Goal: Find specific page/section: Find specific page/section

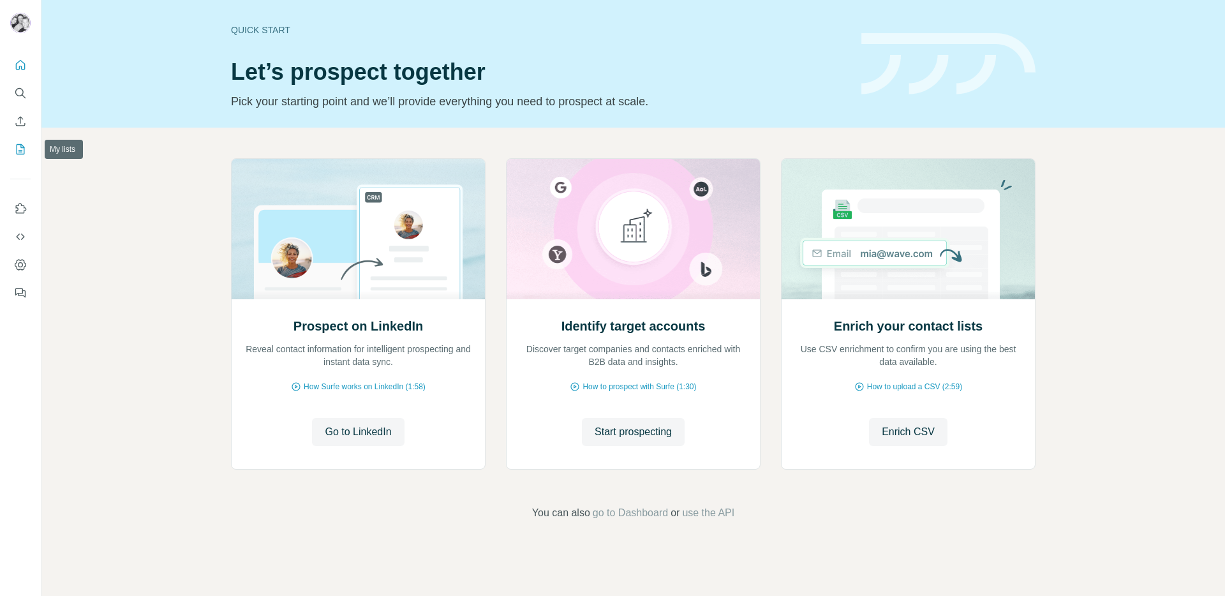
click at [21, 147] on icon "My lists" at bounding box center [22, 148] width 6 height 8
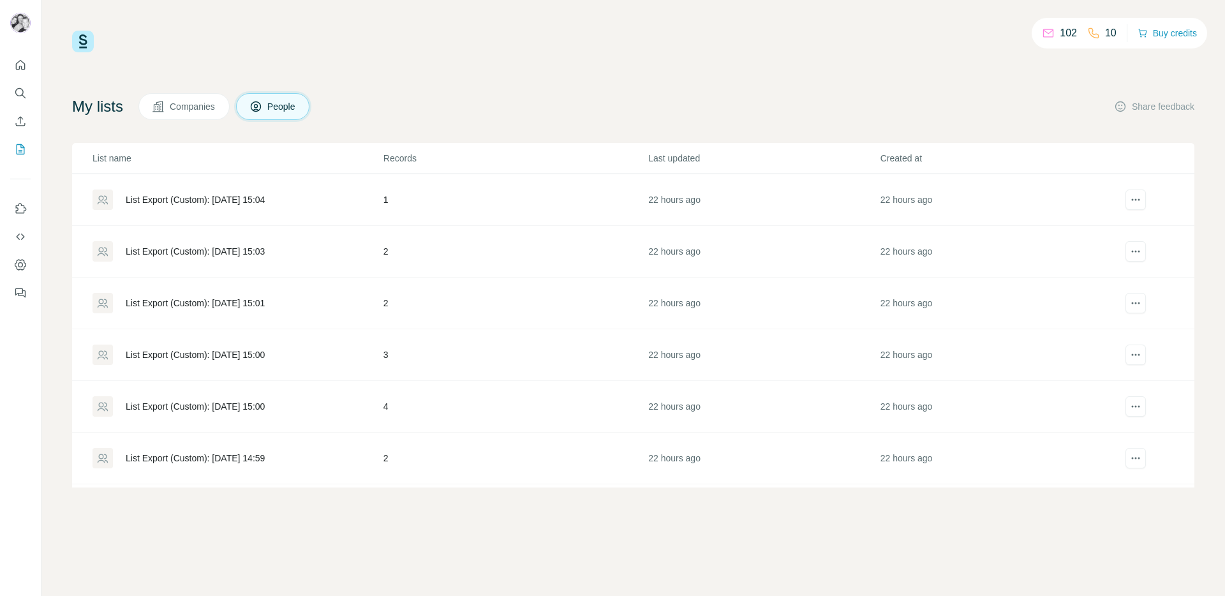
click at [184, 109] on span "Companies" at bounding box center [193, 106] width 47 height 13
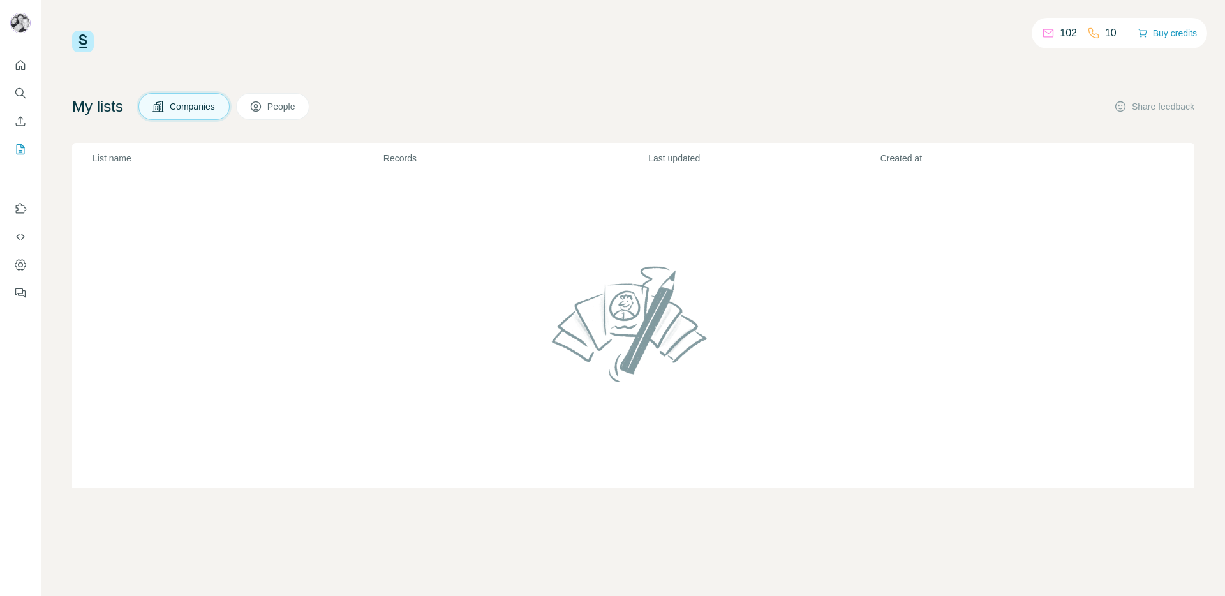
click at [296, 109] on span "People" at bounding box center [281, 106] width 29 height 13
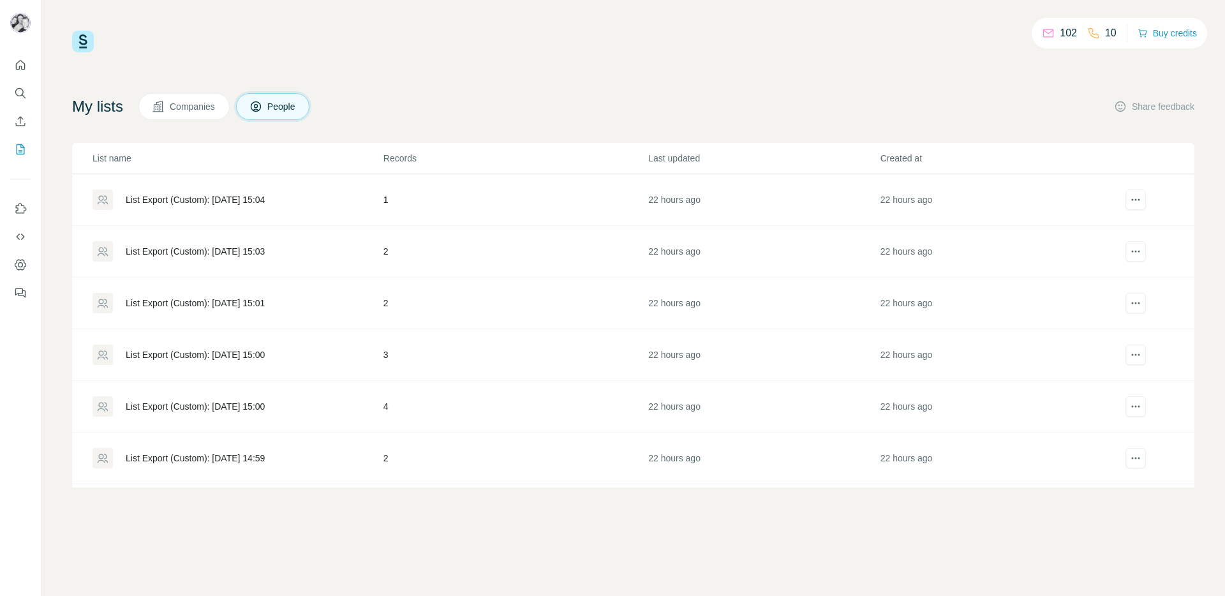
click at [93, 199] on div at bounding box center [103, 199] width 20 height 20
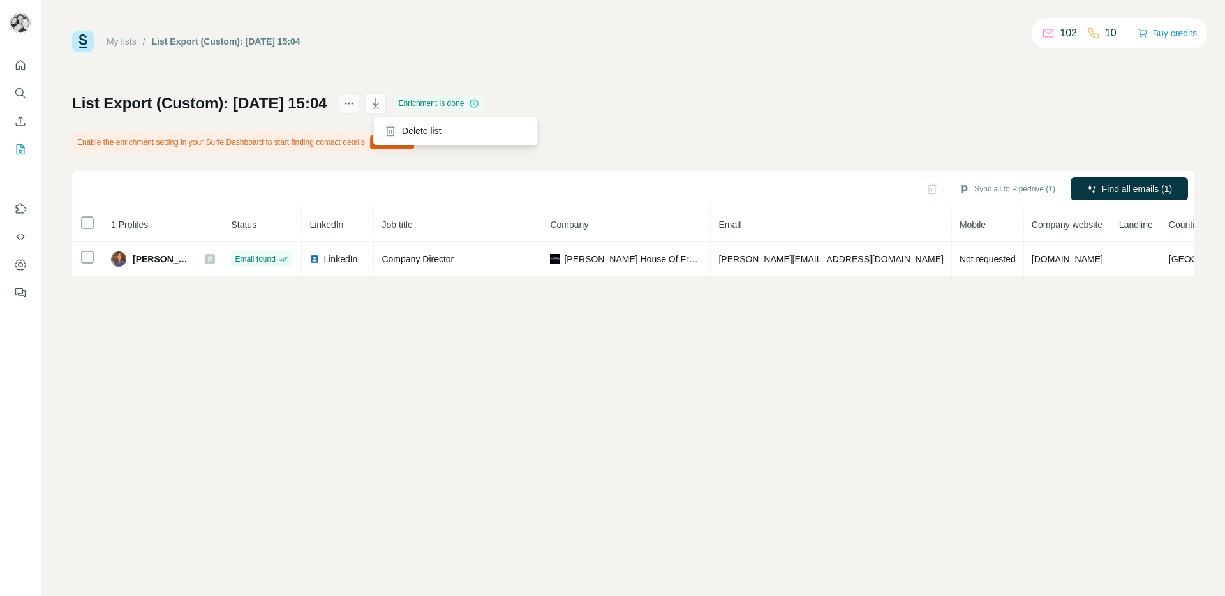
click at [359, 105] on button "actions" at bounding box center [349, 103] width 20 height 20
click at [642, 103] on div "List Export (Custom): 06/10/2025 15:04 Enrichment is done Enable the enrichment…" at bounding box center [633, 184] width 1122 height 183
click at [17, 290] on icon "Feedback" at bounding box center [20, 292] width 13 height 13
click at [14, 62] on icon "Quick start" at bounding box center [20, 65] width 13 height 13
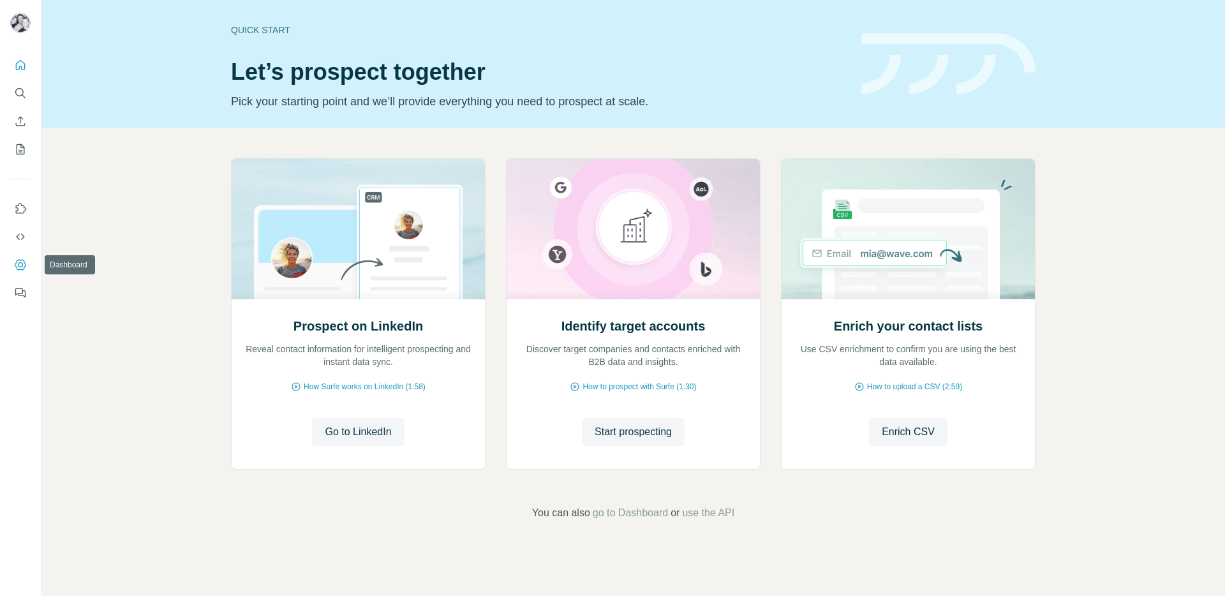
click at [20, 260] on icon "Dashboard" at bounding box center [20, 264] width 13 height 13
